Goal: Information Seeking & Learning: Learn about a topic

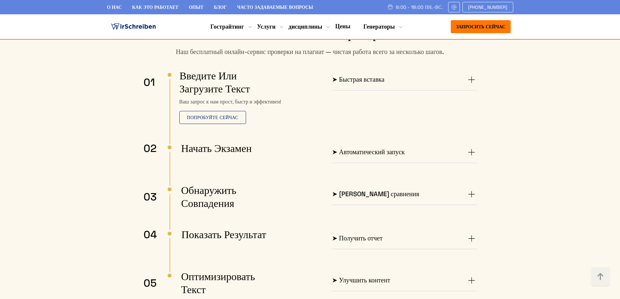
scroll to position [1107, 0]
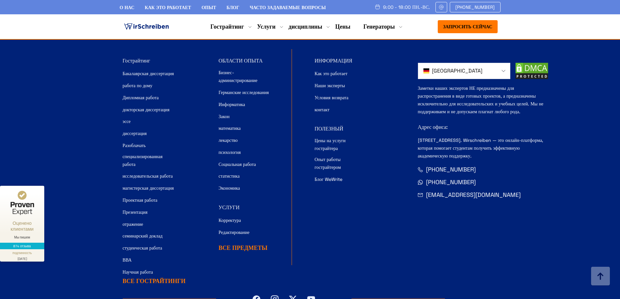
scroll to position [5732, 0]
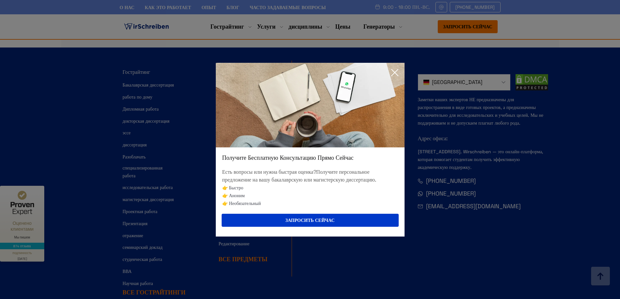
click at [394, 71] on icon at bounding box center [395, 72] width 7 height 7
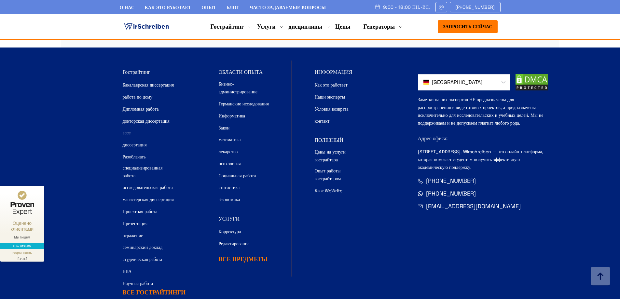
drag, startPoint x: 323, startPoint y: 62, endPoint x: 380, endPoint y: 217, distance: 165.5
click at [380, 220] on div "Гострайтинг Бакалаврская диссертация работа по дому Дипломная работа докторская…" at bounding box center [264, 181] width 282 height 240
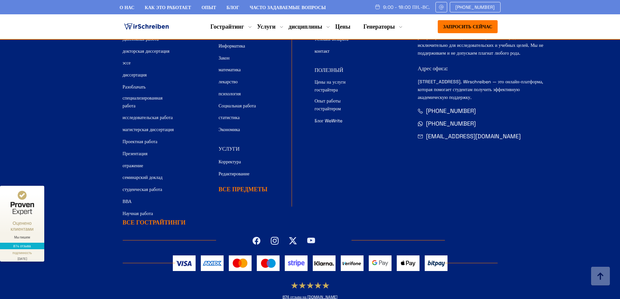
scroll to position [5798, 0]
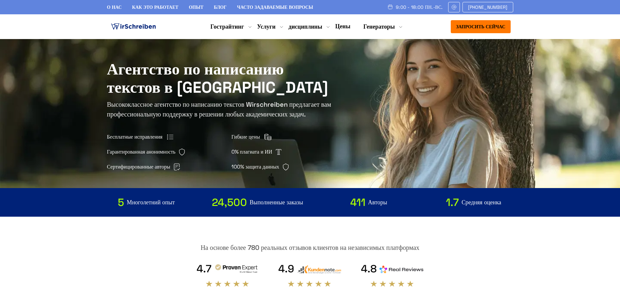
click at [138, 25] on img at bounding box center [134, 27] width 48 height 10
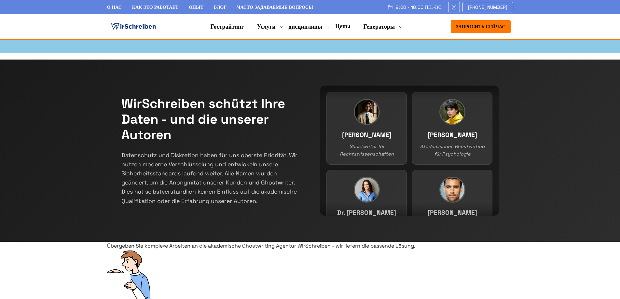
scroll to position [98, 0]
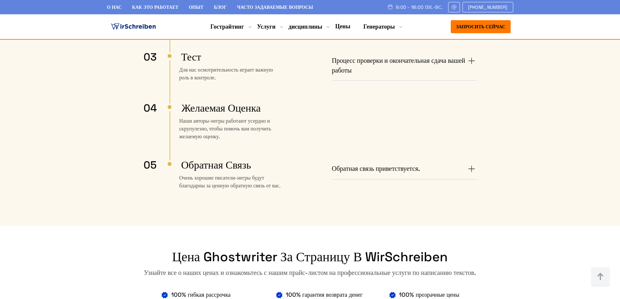
scroll to position [944, 0]
